Goal: Task Accomplishment & Management: Use online tool/utility

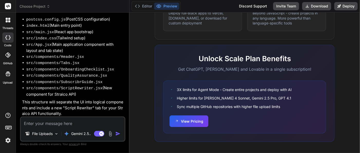
scroll to position [123, 0]
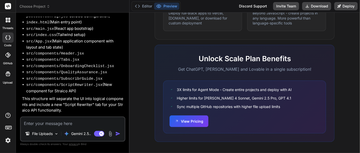
click at [60, 121] on textarea at bounding box center [73, 121] width 104 height 9
type textarea "y"
type textarea "x"
type textarea "ye"
type textarea "x"
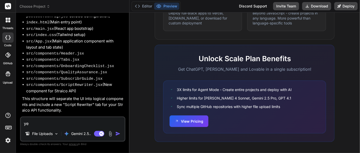
type textarea "yes"
type textarea "x"
type textarea "yes"
type textarea "x"
type textarea "yes p"
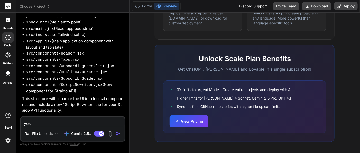
type textarea "x"
type textarea "yes pl"
type textarea "x"
type textarea "yes ple"
type textarea "x"
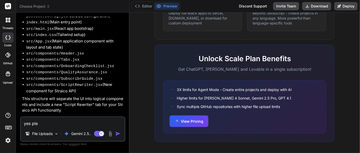
type textarea "yes plea"
type textarea "x"
type textarea "yes pleas"
type textarea "x"
type textarea "yes please"
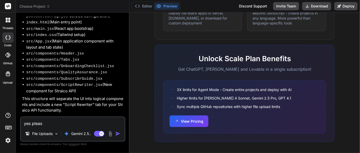
type textarea "x"
type textarea "yes please."
type textarea "x"
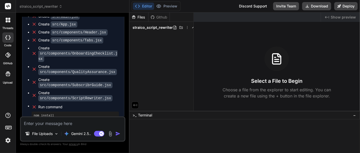
scroll to position [348, 0]
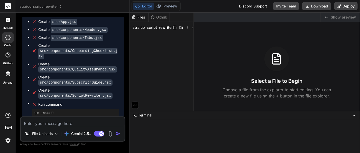
click at [240, 32] on div "Created with Pixso. Show preview Select a File to Begin Choose a file from the …" at bounding box center [277, 62] width 166 height 98
click at [146, 26] on span "straico_script_rewriter" at bounding box center [152, 27] width 40 height 5
click at [156, 28] on span "straico_script_rewriter" at bounding box center [152, 27] width 40 height 5
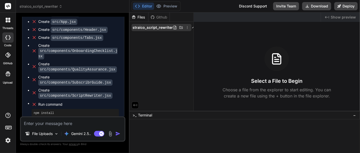
click at [143, 27] on span "straico_script_rewriter" at bounding box center [152, 27] width 40 height 5
click at [144, 27] on span "straico_script_rewriter" at bounding box center [152, 27] width 40 height 5
click at [160, 17] on div "Github" at bounding box center [158, 17] width 21 height 5
click at [168, 129] on div at bounding box center [242, 128] width 222 height 5
click at [164, 70] on div "Files Github straico_script_rewriter" at bounding box center [161, 62] width 64 height 98
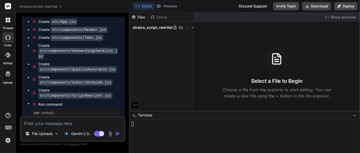
click at [50, 112] on div "Create package.json Create vite.config.js Create tailwind.config.js Create post…" at bounding box center [73, 49] width 102 height 183
click at [133, 104] on icon at bounding box center [135, 105] width 5 height 5
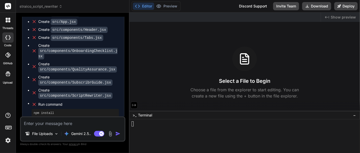
click at [132, 104] on icon at bounding box center [134, 105] width 5 height 5
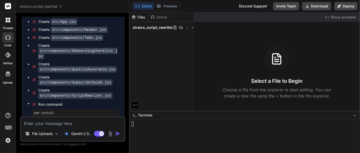
click at [133, 104] on icon at bounding box center [135, 105] width 5 height 5
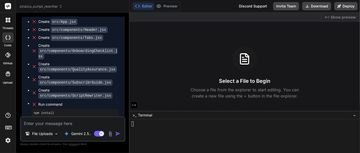
click at [132, 104] on icon at bounding box center [134, 105] width 5 height 5
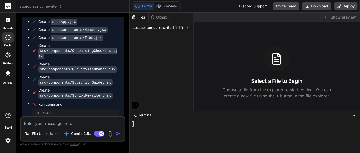
scroll to position [234, 0]
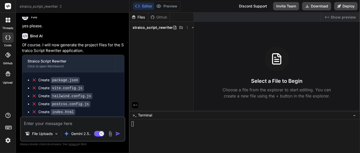
click at [64, 77] on code "package.json" at bounding box center [65, 80] width 29 height 6
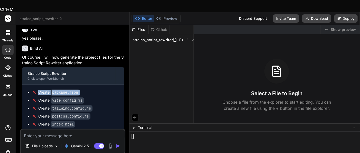
click at [64, 89] on code "package.json" at bounding box center [65, 92] width 29 height 6
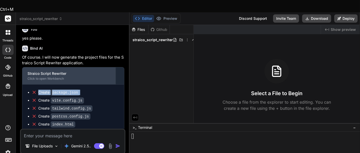
click at [53, 77] on div "Click to open Workbench" at bounding box center [68, 79] width 83 height 4
click at [58, 77] on div "Click to open Workbench" at bounding box center [68, 79] width 83 height 4
click at [59, 77] on div "Click to open Workbench" at bounding box center [68, 79] width 83 height 4
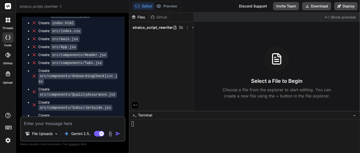
scroll to position [348, 0]
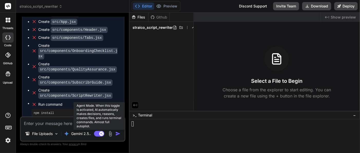
click at [99, 133] on rect at bounding box center [101, 133] width 5 height 5
type textarea "x"
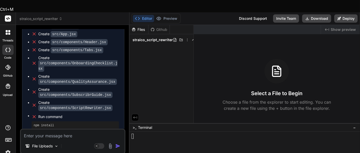
click at [50, 129] on textarea at bounding box center [73, 133] width 104 height 9
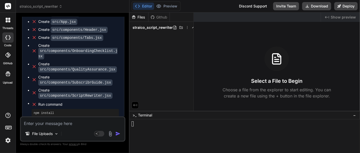
type textarea "d"
type textarea "x"
type textarea "di"
type textarea "x"
type textarea "did"
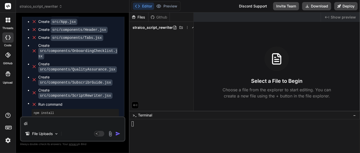
type textarea "x"
type textarea "did"
type textarea "x"
type textarea "did y"
type textarea "x"
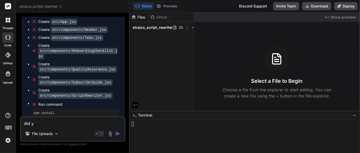
type textarea "did yo"
type textarea "x"
type textarea "did you"
type textarea "x"
type textarea "did you"
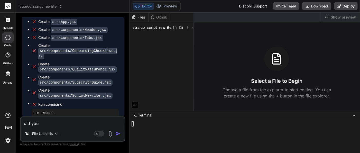
type textarea "x"
type textarea "did you g"
type textarea "x"
type textarea "did you ge"
type textarea "x"
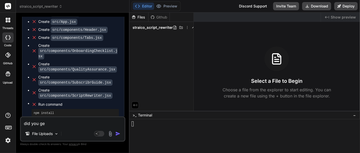
type textarea "did you gen"
type textarea "x"
type textarea "did you gene"
type textarea "x"
type textarea "did you gener"
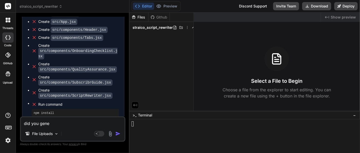
type textarea "x"
type textarea "did you genera"
type textarea "x"
type textarea "did you generat"
type textarea "x"
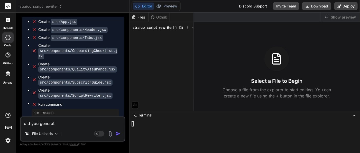
type textarea "did you generate"
type textarea "x"
type textarea "did you generate"
type textarea "x"
type textarea "did you generate f"
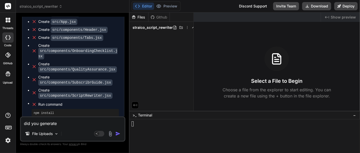
type textarea "x"
type textarea "did you generate fi"
type textarea "x"
type textarea "did you generate fil"
type textarea "x"
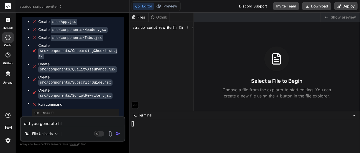
type textarea "did you generate file"
type textarea "x"
type textarea "did you generate files"
type textarea "x"
type textarea "did you generate files"
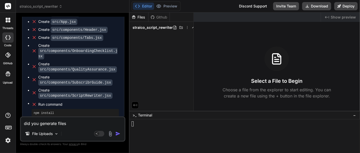
type textarea "x"
type textarea "did you generate files ,"
type textarea "x"
type textarea "did you generate files ,"
type textarea "x"
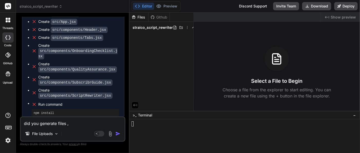
type textarea "did you generate files , a"
type textarea "x"
type textarea "did you generate files , ar"
type textarea "x"
type textarea "did you generate files , are"
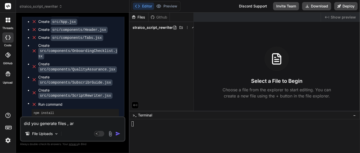
type textarea "x"
type textarea "did you generate files , are"
type textarea "x"
type textarea "did you generate files , are w"
type textarea "x"
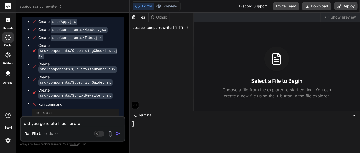
type textarea "did you generate files , are wh"
type textarea "x"
type textarea "did you generate files , are wha"
type textarea "x"
type textarea "did you generate files , are what"
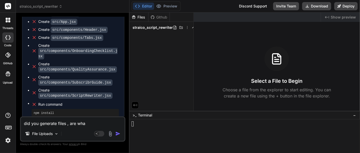
type textarea "x"
type textarea "did you generate files , are what"
type textarea "x"
type textarea "did you generate files , are what a"
type textarea "x"
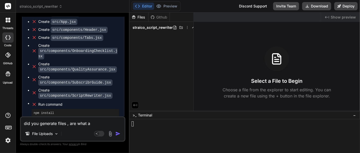
type textarea "did you generate files , are what ar"
type textarea "x"
type textarea "did you generate files , are what are"
type textarea "x"
type textarea "did you generate files , are what are"
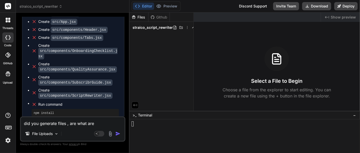
type textarea "x"
type textarea "did you generate files , are what are y"
type textarea "x"
type textarea "did you generate files , are what are yo"
type textarea "x"
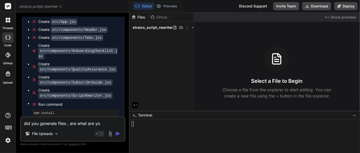
type textarea "did you generate files , are what are you"
type textarea "x"
type textarea "did you generate files , are what are you"
type textarea "x"
type textarea "did you generate files , are what are you w"
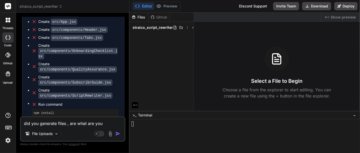
type textarea "x"
type textarea "did you generate files , are what are you wa"
type textarea "x"
type textarea "did you generate files , are what are you wai"
type textarea "x"
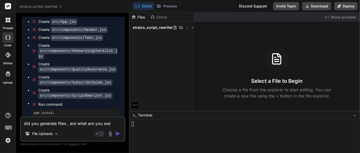
type textarea "did you generate files , are what are you wait"
type textarea "x"
type textarea "did you generate files , are what are you waiti"
type textarea "x"
type textarea "did you generate files , are what are you waitin"
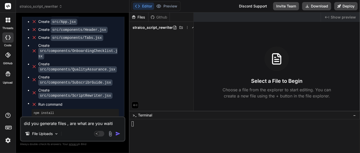
type textarea "x"
type textarea "did you generate files , are what are you waiting"
type textarea "x"
type textarea "did you generate files , are what are you waiting"
type textarea "x"
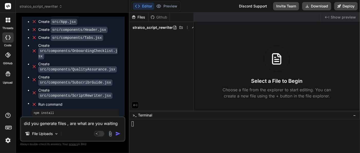
type textarea "did you generate files , are what are you waiting f"
type textarea "x"
type textarea "did you generate files , are what are you waiting fo"
type textarea "x"
type textarea "did you generate files , are what are you waiting for"
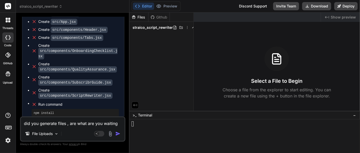
type textarea "x"
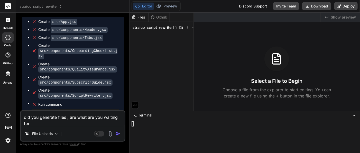
type textarea "did you generate files , are what are you waiting for."
type textarea "x"
type textarea "did you generate files , are what are you waiting for"
type textarea "x"
type textarea "did you generate files , are what are you waiting for?"
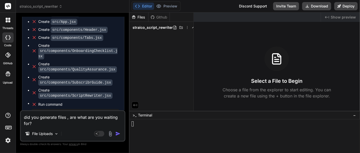
type textarea "x"
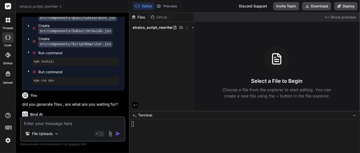
scroll to position [401, 0]
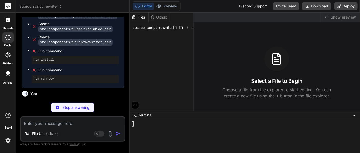
type textarea "x"
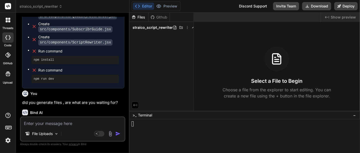
scroll to position [435, 0]
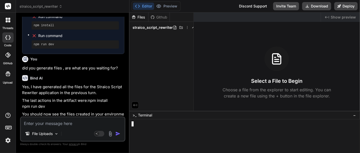
click at [150, 128] on div at bounding box center [242, 128] width 222 height 5
click at [148, 125] on div at bounding box center [242, 123] width 222 height 5
click at [88, 98] on bindaction "npm install" at bounding box center [98, 100] width 20 height 5
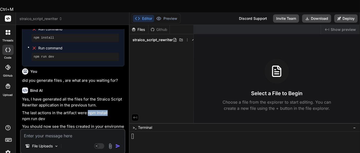
drag, startPoint x: 21, startPoint y: 81, endPoint x: 49, endPoint y: 82, distance: 28.0
click at [49, 82] on div "You I want to rebuild an application like this. but it should be able to take m…" at bounding box center [73, 79] width 104 height 100
copy bindaction "npm install"
click at [169, 139] on div at bounding box center [242, 141] width 222 height 5
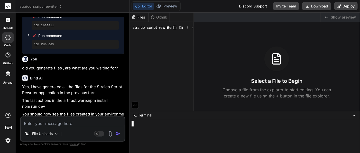
click at [145, 68] on div "Files Github straico_script_rewriter" at bounding box center [161, 62] width 64 height 98
click at [57, 126] on textarea at bounding box center [73, 121] width 104 height 9
paste textarea "npm install"
type textarea "npm install"
type textarea "x"
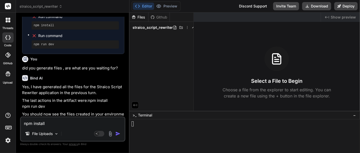
type textarea "npm install"
click at [118, 134] on img "button" at bounding box center [117, 133] width 5 height 5
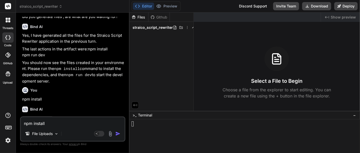
scroll to position [488, 0]
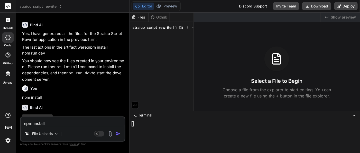
click at [36, 51] on bindaction "npm run dev" at bounding box center [33, 53] width 23 height 5
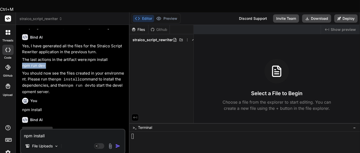
click at [36, 63] on bindaction "npm run dev" at bounding box center [33, 65] width 23 height 5
copy div "npm run dev"
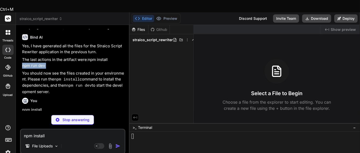
type textarea "x"
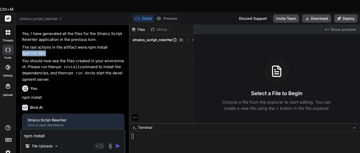
scroll to position [510, 0]
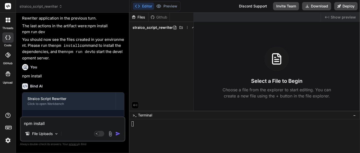
click at [67, 123] on textarea "npm install" at bounding box center [73, 121] width 104 height 9
paste textarea "npm run dev"
type textarea "npm run dev"
type textarea "x"
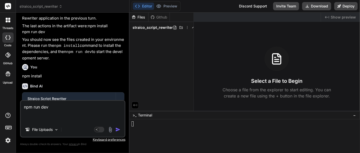
type textarea "npm run dev"
click at [118, 128] on img "button" at bounding box center [117, 129] width 5 height 5
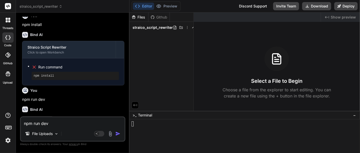
scroll to position [563, 0]
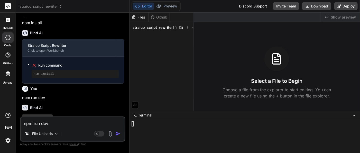
type textarea "x"
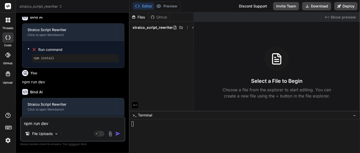
scroll to position [584, 0]
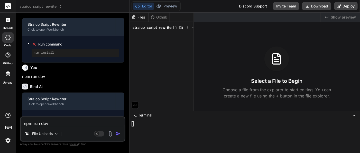
click at [72, 125] on textarea "npm run dev" at bounding box center [73, 121] width 104 height 9
type textarea "w"
type textarea "x"
type textarea "wh"
type textarea "x"
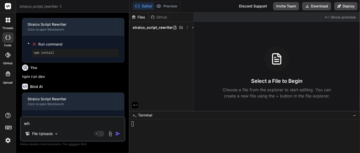
type textarea "wha"
type textarea "x"
type textarea "what"
type textarea "x"
type textarea "what"
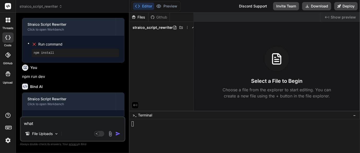
type textarea "x"
type textarea "what a"
type textarea "x"
type textarea "what ah"
type textarea "x"
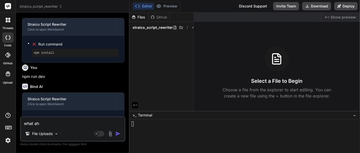
type textarea "what aha"
type textarea "x"
type textarea "what ah"
type textarea "x"
type textarea "what a"
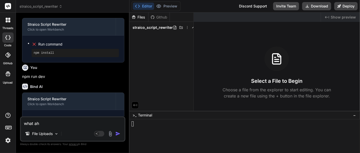
type textarea "x"
type textarea "what"
type textarea "x"
type textarea "what h"
type textarea "x"
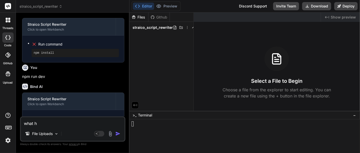
type textarea "what ha"
type textarea "x"
type textarea "what hap"
type textarea "x"
type textarea "what happ"
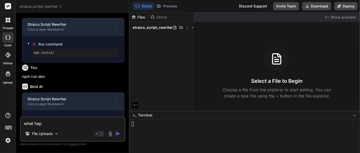
type textarea "x"
type textarea "what [PERSON_NAME]"
type textarea "x"
type textarea "what happen"
type textarea "x"
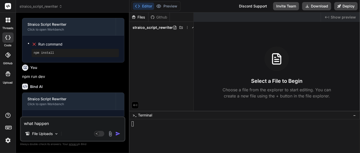
type textarea "what happend"
type textarea "x"
type textarea "what happend"
type textarea "x"
type textarea "what happend n"
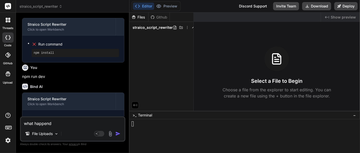
type textarea "x"
type textarea "what happend no"
type textarea "x"
type textarea "what happend now"
type textarea "x"
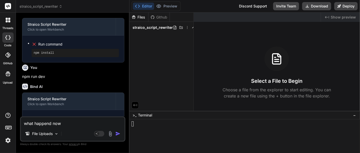
type textarea "what happend now?"
type textarea "x"
type textarea "what happende now?"
type textarea "x"
type textarea "what happenede now?"
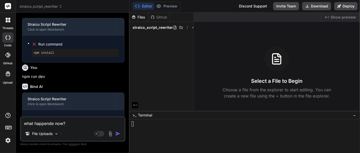
type textarea "x"
type textarea "what happened now?"
type textarea "x"
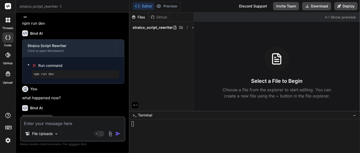
scroll to position [637, 0]
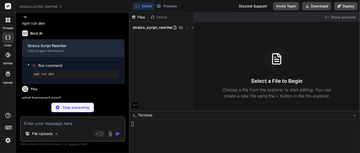
type textarea "x"
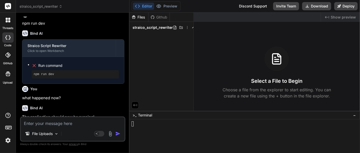
scroll to position [660, 0]
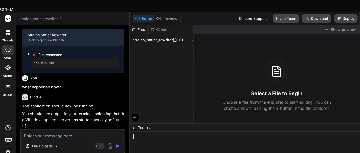
drag, startPoint x: 113, startPoint y: 87, endPoint x: 59, endPoint y: 95, distance: 54.3
click at [59, 111] on p "You should see output in your terminal indicating that the Vite development ser…" at bounding box center [73, 120] width 102 height 18
copy code "[URL]"
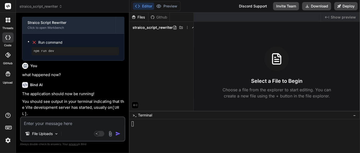
click at [166, 28] on span "straico_script_rewriter" at bounding box center [152, 27] width 40 height 5
click at [179, 27] on icon at bounding box center [180, 27] width 3 height 3
click at [180, 57] on div "Files Github straico_script_rewriter" at bounding box center [161, 62] width 64 height 98
click at [173, 27] on icon at bounding box center [175, 27] width 4 height 4
click at [234, 40] on div "Created with Pixso. Show preview Select a File to Begin Choose a file from the …" at bounding box center [277, 62] width 166 height 98
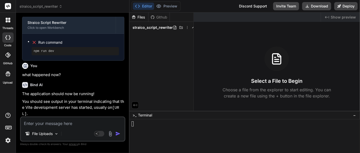
click at [67, 121] on textarea at bounding box center [73, 121] width 104 height 9
paste textarea "[URL]"
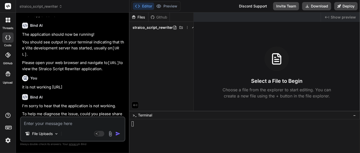
scroll to position [722, 0]
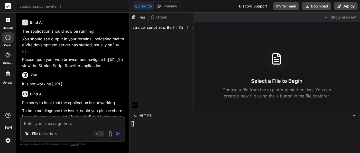
click at [62, 128] on div "File Uploads" at bounding box center [73, 134] width 104 height 12
click at [65, 122] on textarea at bounding box center [73, 121] width 104 height 9
paste textarea "This site can’t be reached localhost refused to connect. Try: Checking the conn…"
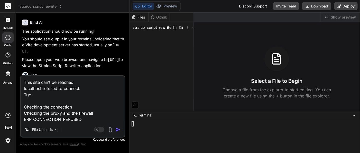
click at [118, 129] on img "button" at bounding box center [117, 129] width 5 height 5
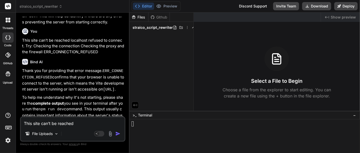
scroll to position [832, 0]
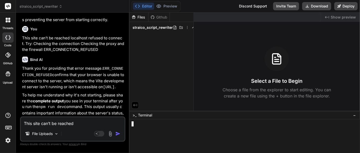
click at [144, 126] on div at bounding box center [242, 128] width 222 height 5
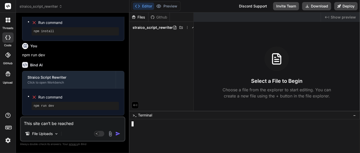
scroll to position [603, 0]
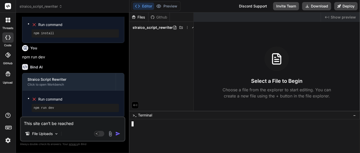
click at [47, 106] on pre "npm run dev" at bounding box center [75, 108] width 83 height 4
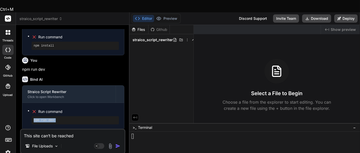
click at [47, 118] on pre "npm run dev" at bounding box center [75, 120] width 83 height 4
copy div "npm run dev"
click at [140, 134] on div at bounding box center [242, 136] width 222 height 5
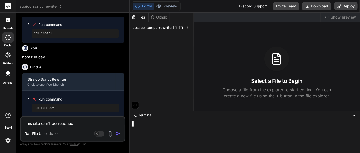
click at [135, 115] on span ">_" at bounding box center [134, 114] width 4 height 5
click at [146, 125] on div at bounding box center [242, 123] width 222 height 5
click at [150, 123] on div at bounding box center [242, 123] width 222 height 5
click at [136, 117] on span ">_" at bounding box center [134, 114] width 4 height 5
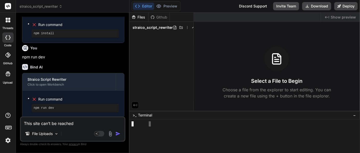
scroll to position [1, 0]
click at [141, 125] on div at bounding box center [242, 123] width 222 height 5
click at [153, 128] on div at bounding box center [242, 128] width 222 height 5
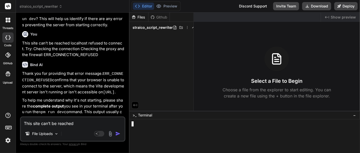
scroll to position [832, 0]
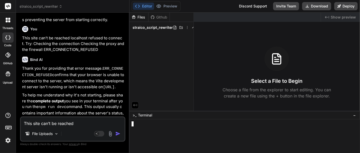
click at [150, 122] on div at bounding box center [242, 123] width 222 height 5
click at [132, 115] on div ">_ Terminal −" at bounding box center [244, 115] width 230 height 8
click at [152, 116] on span "Terminal" at bounding box center [145, 114] width 14 height 5
click at [169, 94] on div "Files Github straico_script_rewriter" at bounding box center [161, 62] width 64 height 98
click at [142, 17] on div "Files" at bounding box center [138, 17] width 19 height 5
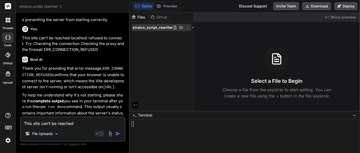
click at [147, 27] on span "straico_script_rewriter" at bounding box center [152, 27] width 40 height 5
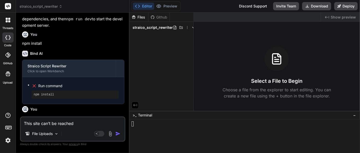
scroll to position [489, 0]
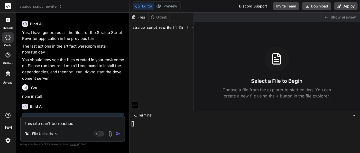
drag, startPoint x: 161, startPoint y: 28, endPoint x: 268, endPoint y: 50, distance: 109.0
click at [187, 28] on icon at bounding box center [187, 27] width 4 height 4
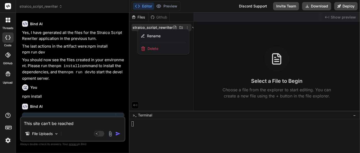
click at [193, 27] on div at bounding box center [244, 83] width 230 height 140
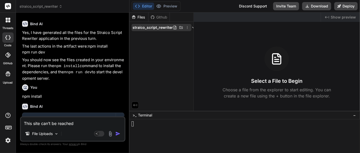
click at [193, 26] on icon at bounding box center [193, 27] width 4 height 4
click at [190, 26] on div at bounding box center [184, 27] width 23 height 4
click at [143, 28] on span "straico_script_rewriter" at bounding box center [152, 27] width 40 height 5
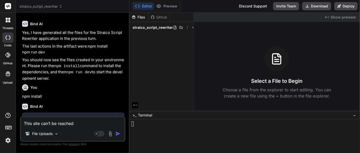
click at [153, 47] on div "Files Github straico_script_rewriter" at bounding box center [161, 62] width 64 height 98
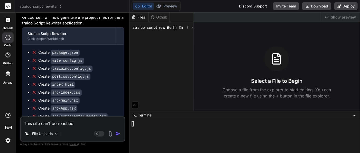
scroll to position [318, 0]
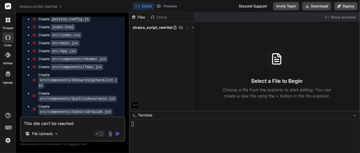
click at [144, 6] on button "Editor" at bounding box center [143, 6] width 21 height 7
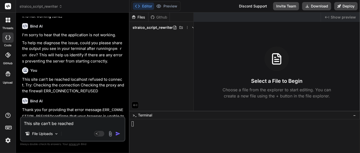
scroll to position [832, 0]
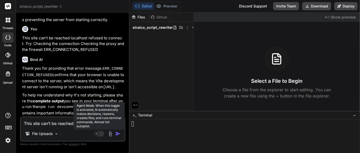
click at [100, 136] on icon at bounding box center [99, 134] width 10 height 6
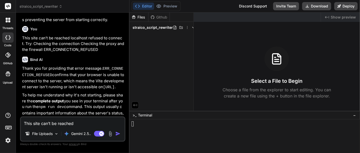
click at [53, 123] on textarea "This site can’t be reached localhost refused to connect. Try: Checking the conn…" at bounding box center [73, 121] width 104 height 9
click at [82, 133] on p "Gemini 2.5.." at bounding box center [81, 133] width 20 height 5
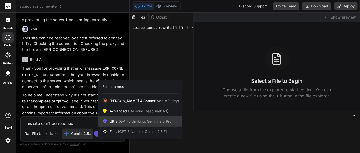
click at [162, 123] on span "(GPT-5 thinking, Gemini 2.5 Pro)" at bounding box center [145, 121] width 55 height 4
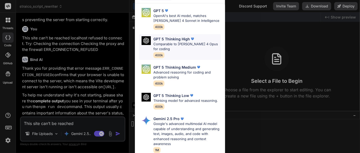
click at [180, 39] on p "GPT 5 Thinking High" at bounding box center [171, 38] width 36 height 5
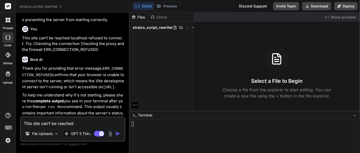
click at [89, 124] on textarea "This site can’t be reached localhost refused to connect. Try: Checking the conn…" at bounding box center [73, 121] width 104 height 9
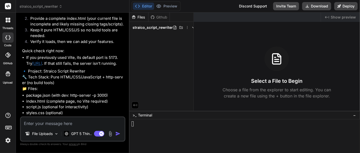
scroll to position [1003, 0]
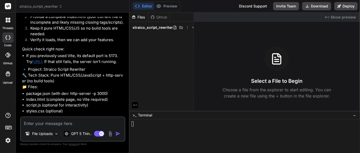
click at [61, 124] on textarea at bounding box center [73, 121] width 104 height 9
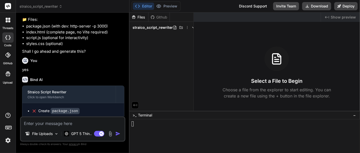
scroll to position [1127, 0]
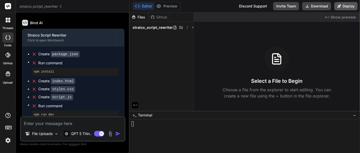
click at [346, 7] on button "Deploy" at bounding box center [345, 6] width 23 height 8
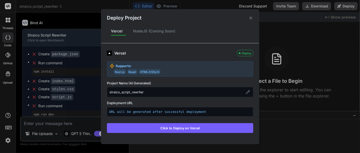
click at [145, 31] on div "NodeJS (Coming Soon)" at bounding box center [154, 31] width 50 height 11
click at [170, 128] on button "Click to Deploy on Vercel" at bounding box center [180, 128] width 146 height 10
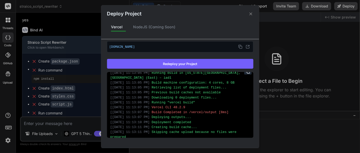
scroll to position [0, 0]
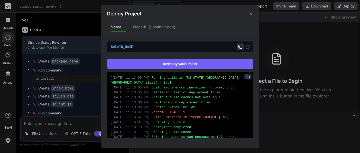
click at [238, 46] on icon at bounding box center [240, 47] width 4 height 4
click at [245, 46] on icon at bounding box center [247, 47] width 4 height 4
click at [251, 14] on icon at bounding box center [250, 13] width 5 height 5
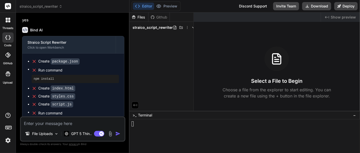
click at [235, 53] on div "Select a File to Begin Choose a file from the explorer to start editing. You ca…" at bounding box center [277, 72] width 166 height 52
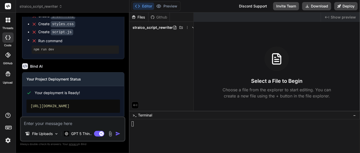
scroll to position [1202, 0]
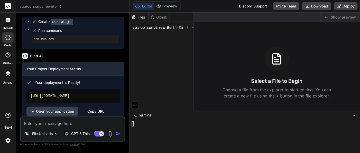
click at [97, 107] on div "Copy URL" at bounding box center [95, 111] width 17 height 9
